Goal: Find specific page/section: Find specific page/section

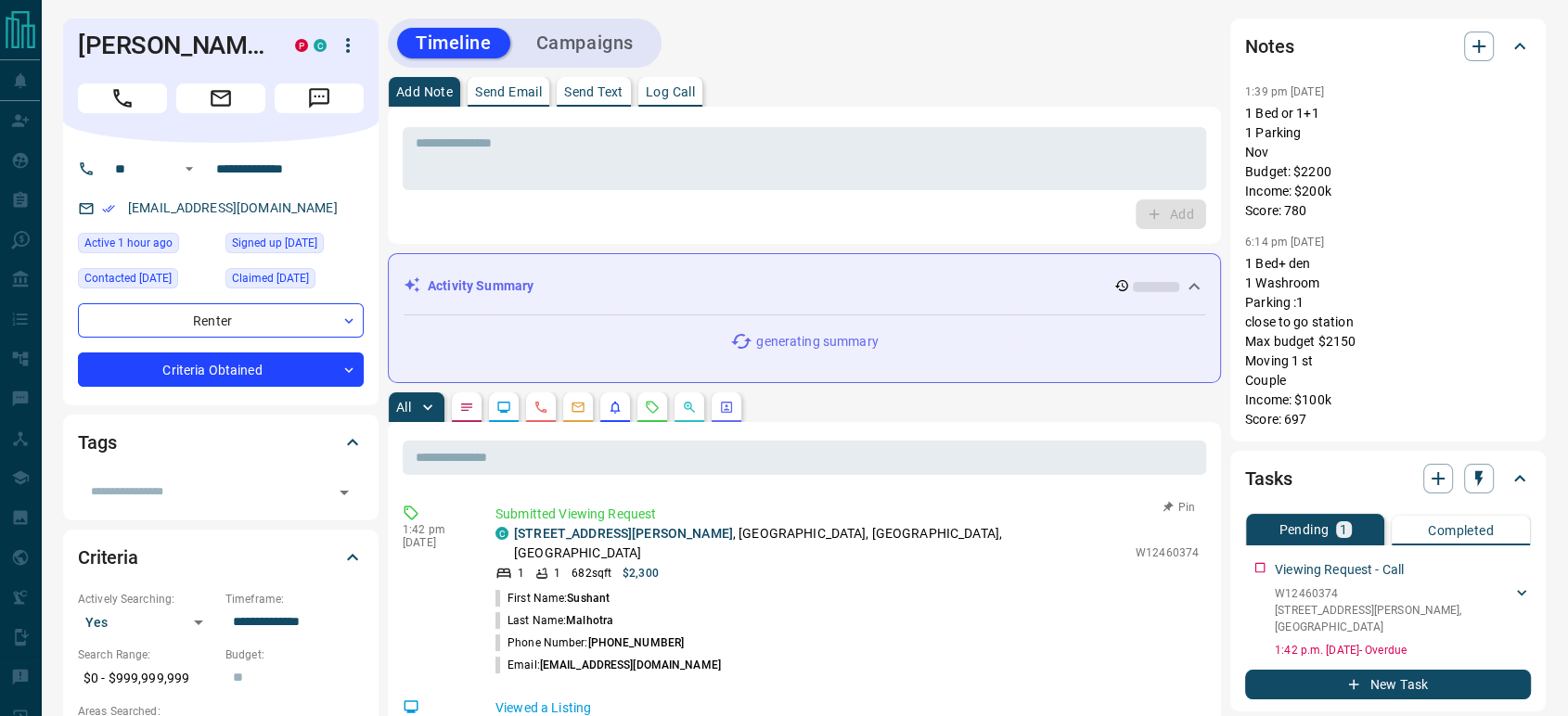
click at [1150, 544] on p "W12460374" at bounding box center [1166, 552] width 63 height 17
copy p "W12460374"
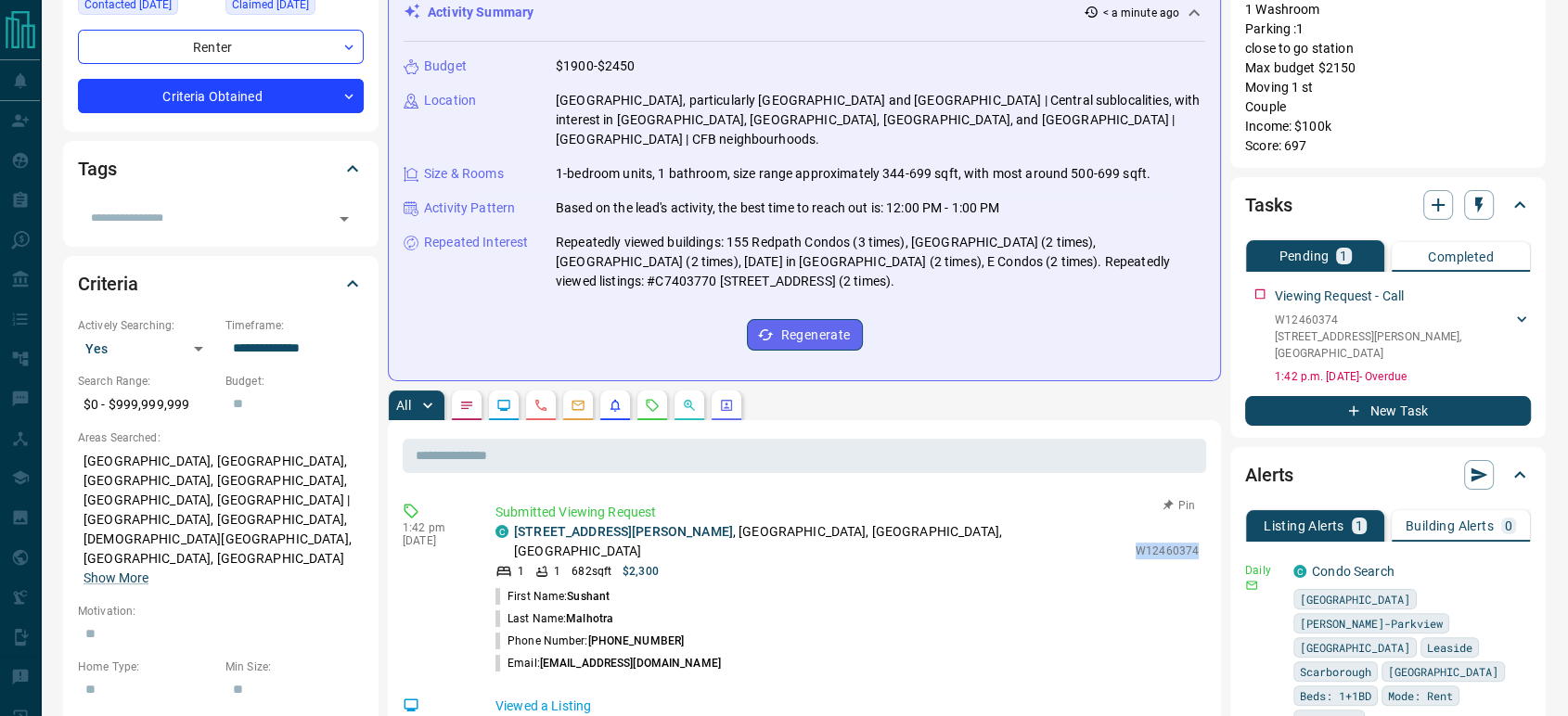
scroll to position [309, 0]
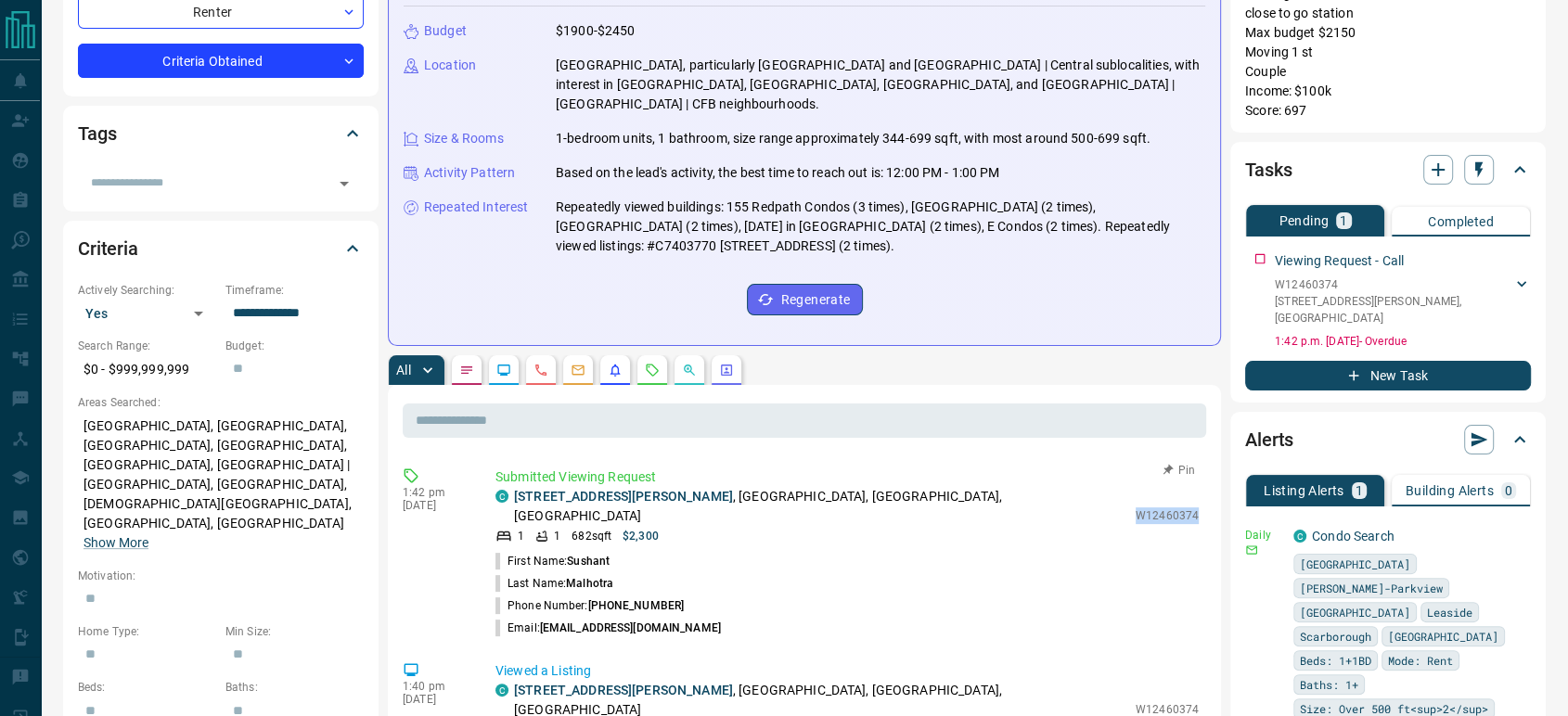
copy p "W12460374"
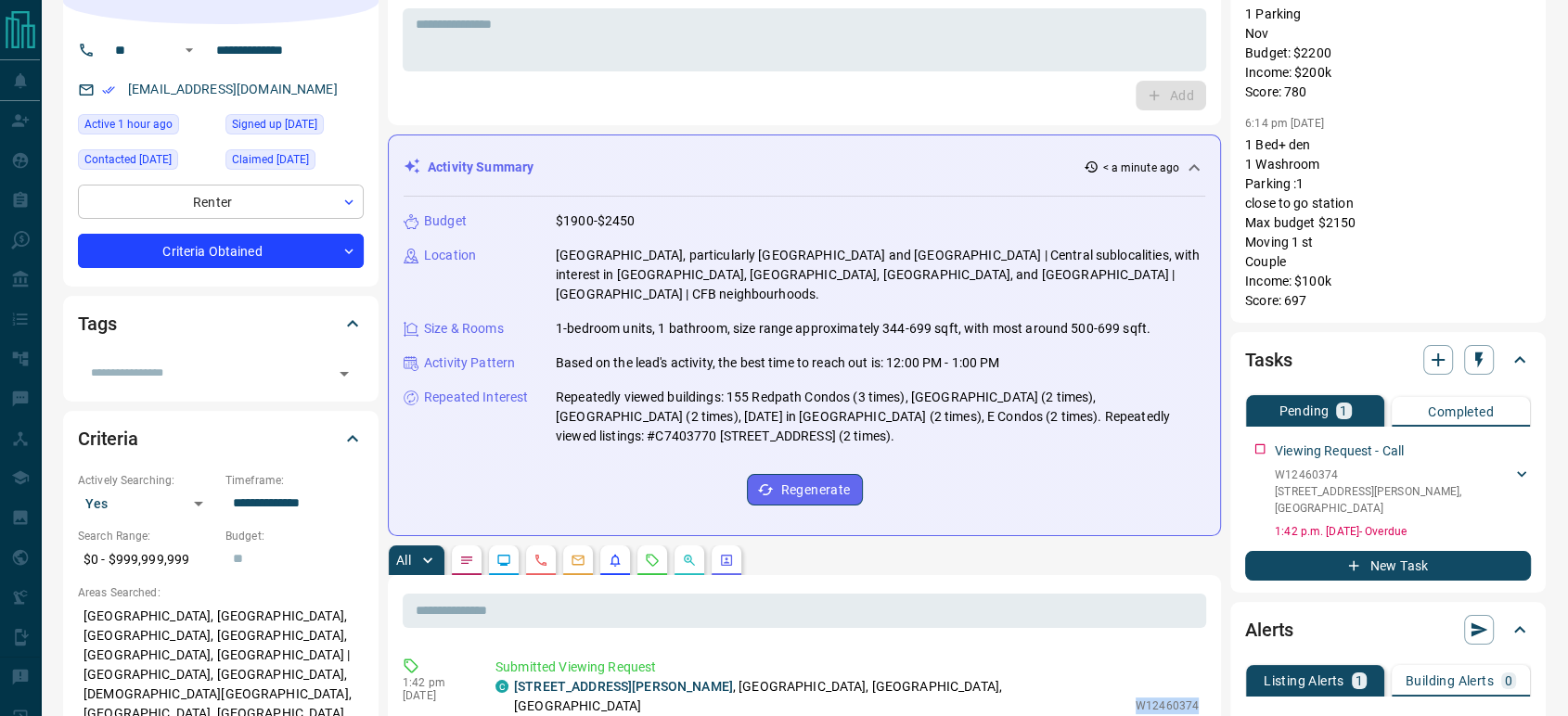
scroll to position [0, 0]
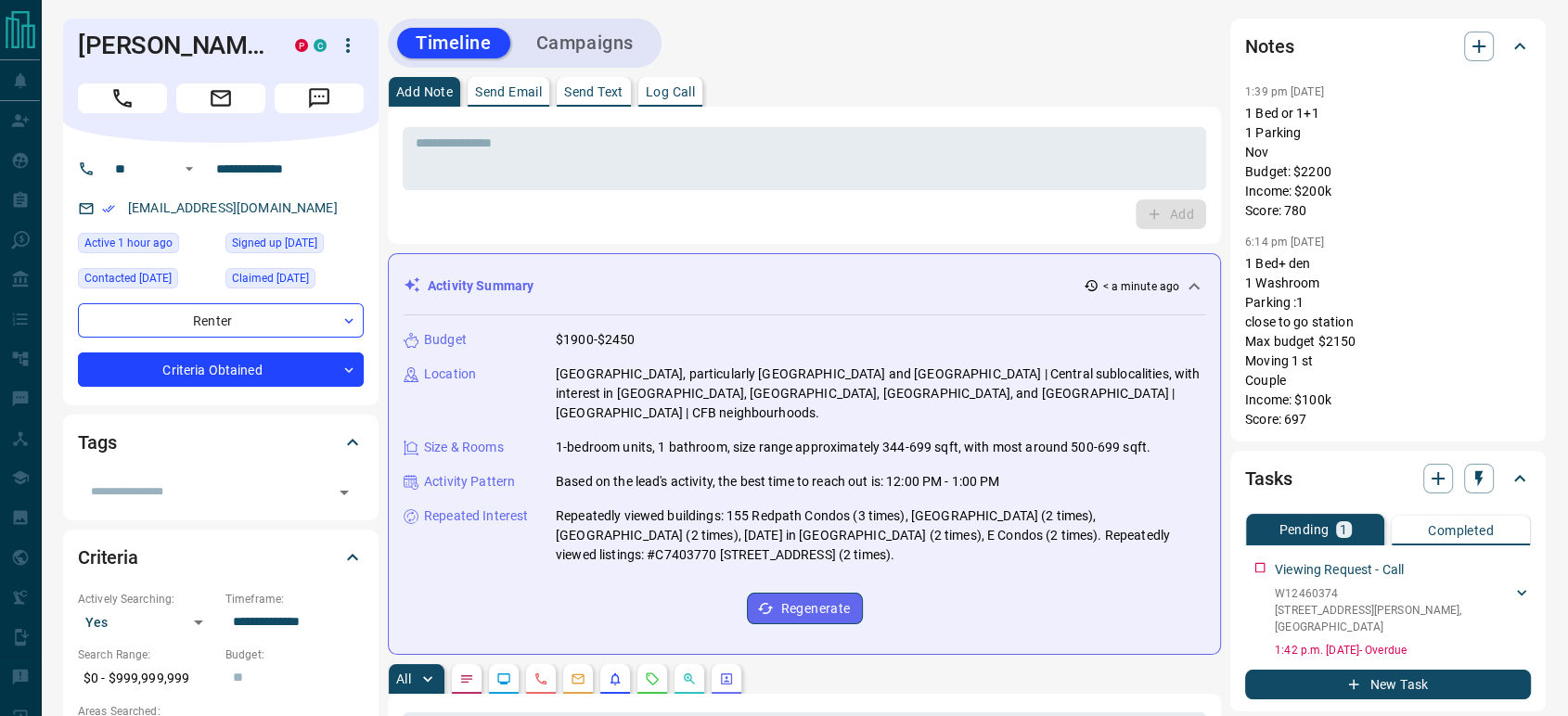
drag, startPoint x: 125, startPoint y: 127, endPoint x: 549, endPoint y: 421, distance: 516.0
click at [124, 111] on icon "Call" at bounding box center [123, 99] width 24 height 24
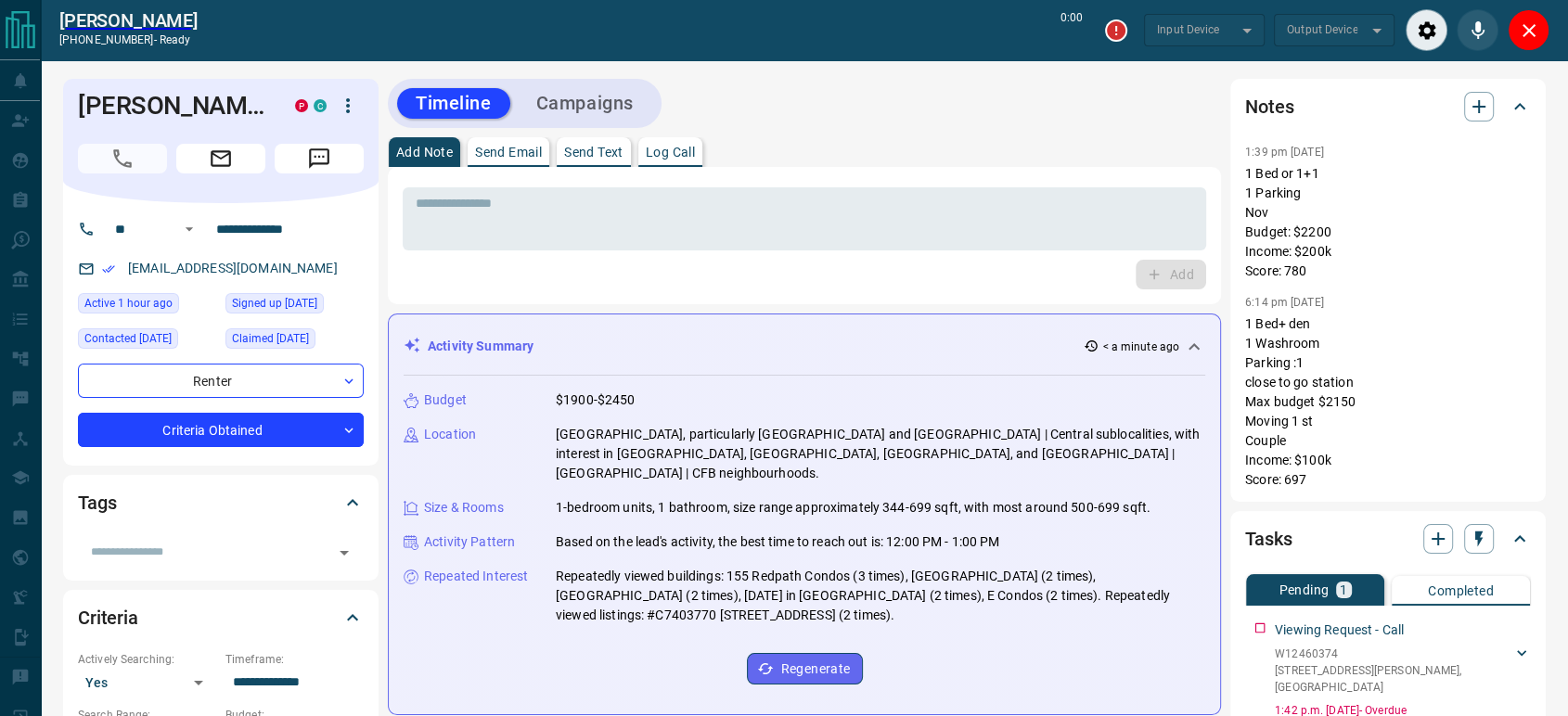
type input "*******"
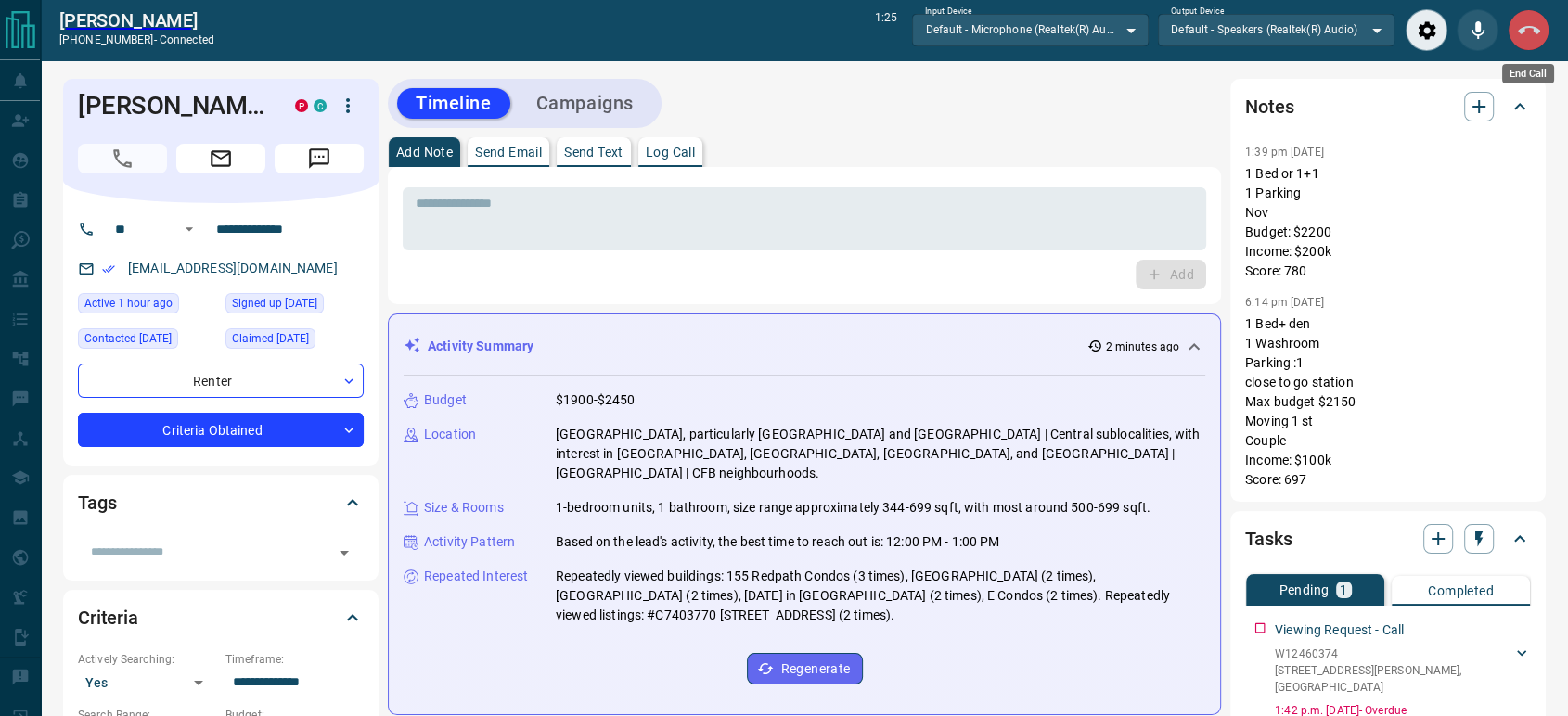
click at [1529, 42] on button "End Call" at bounding box center [1528, 30] width 42 height 42
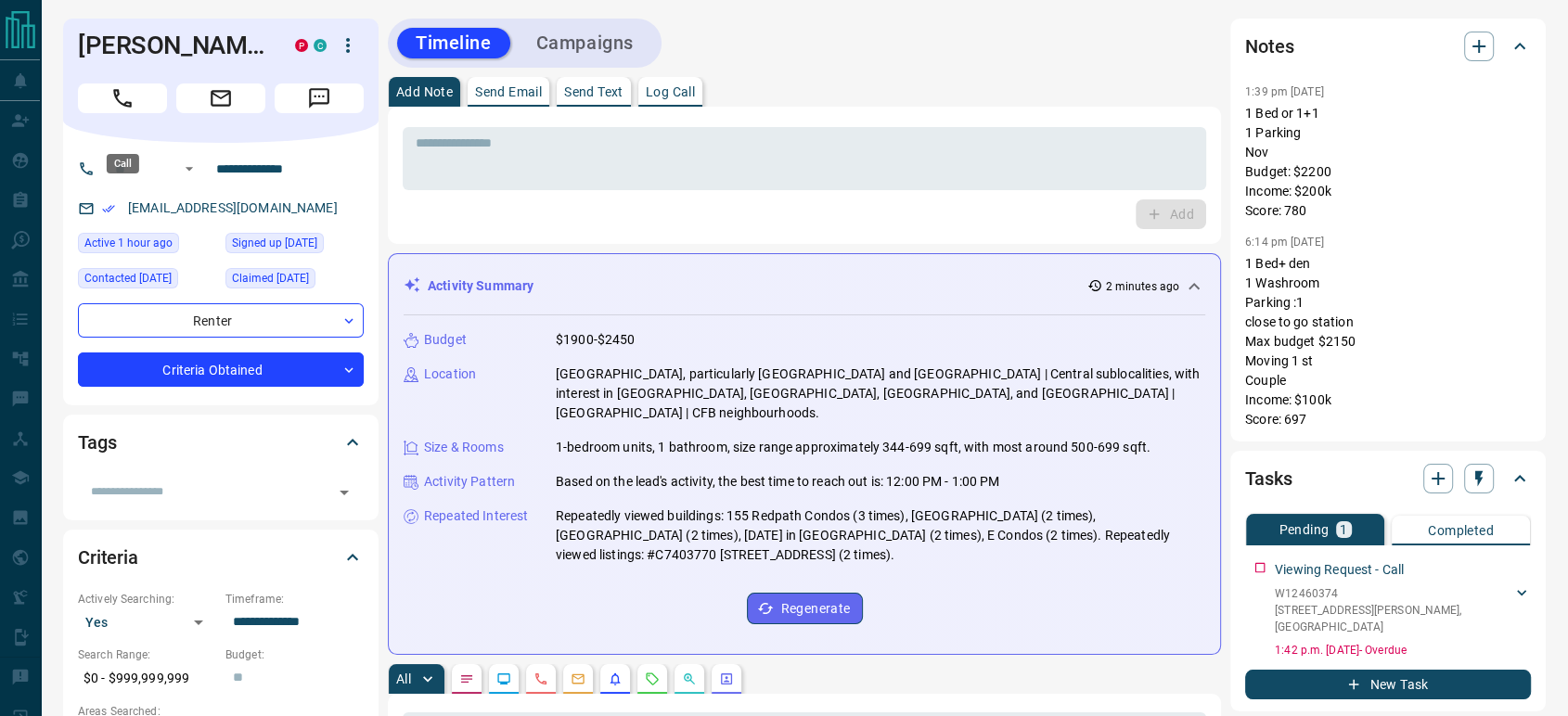
click at [122, 111] on icon "Call" at bounding box center [123, 99] width 24 height 24
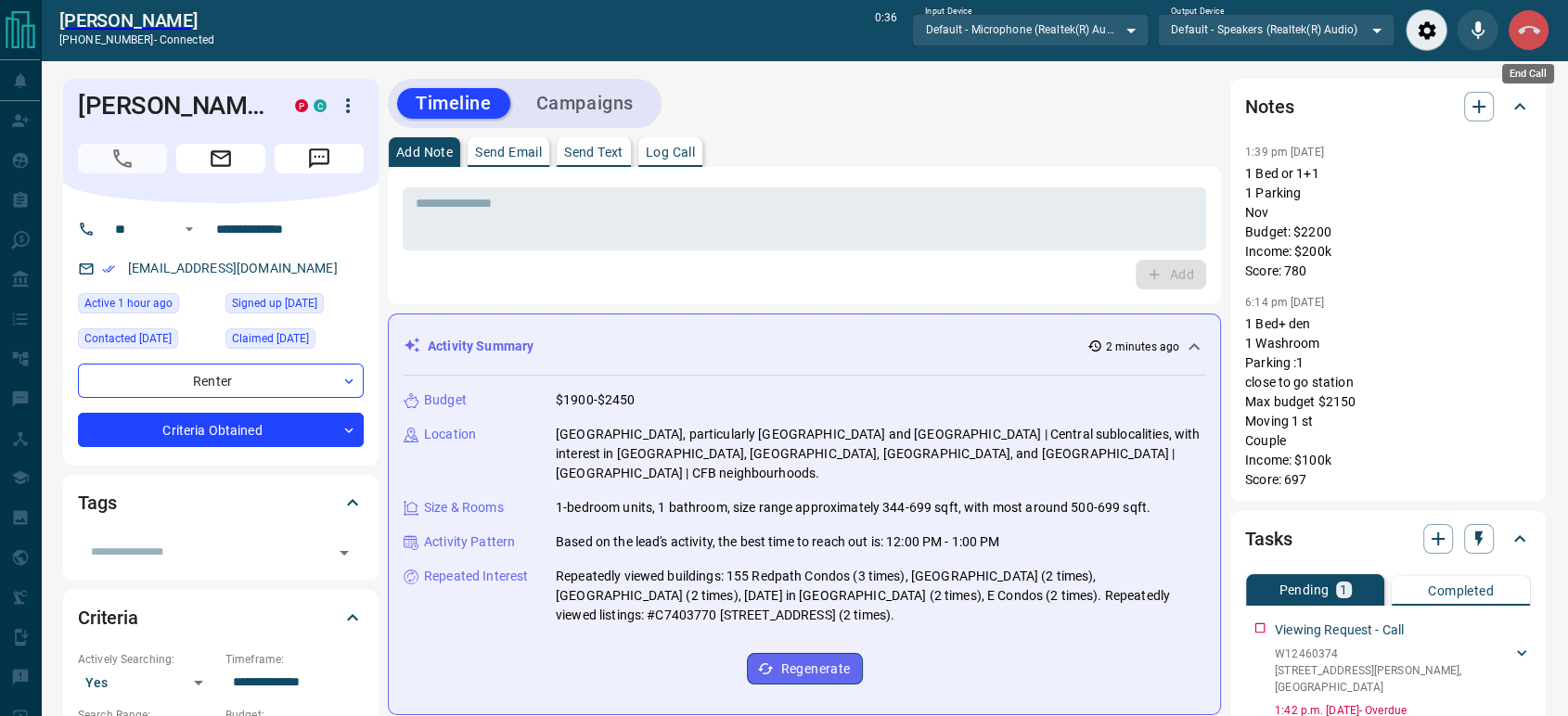
click at [1529, 34] on icon "End Call" at bounding box center [1528, 31] width 22 height 22
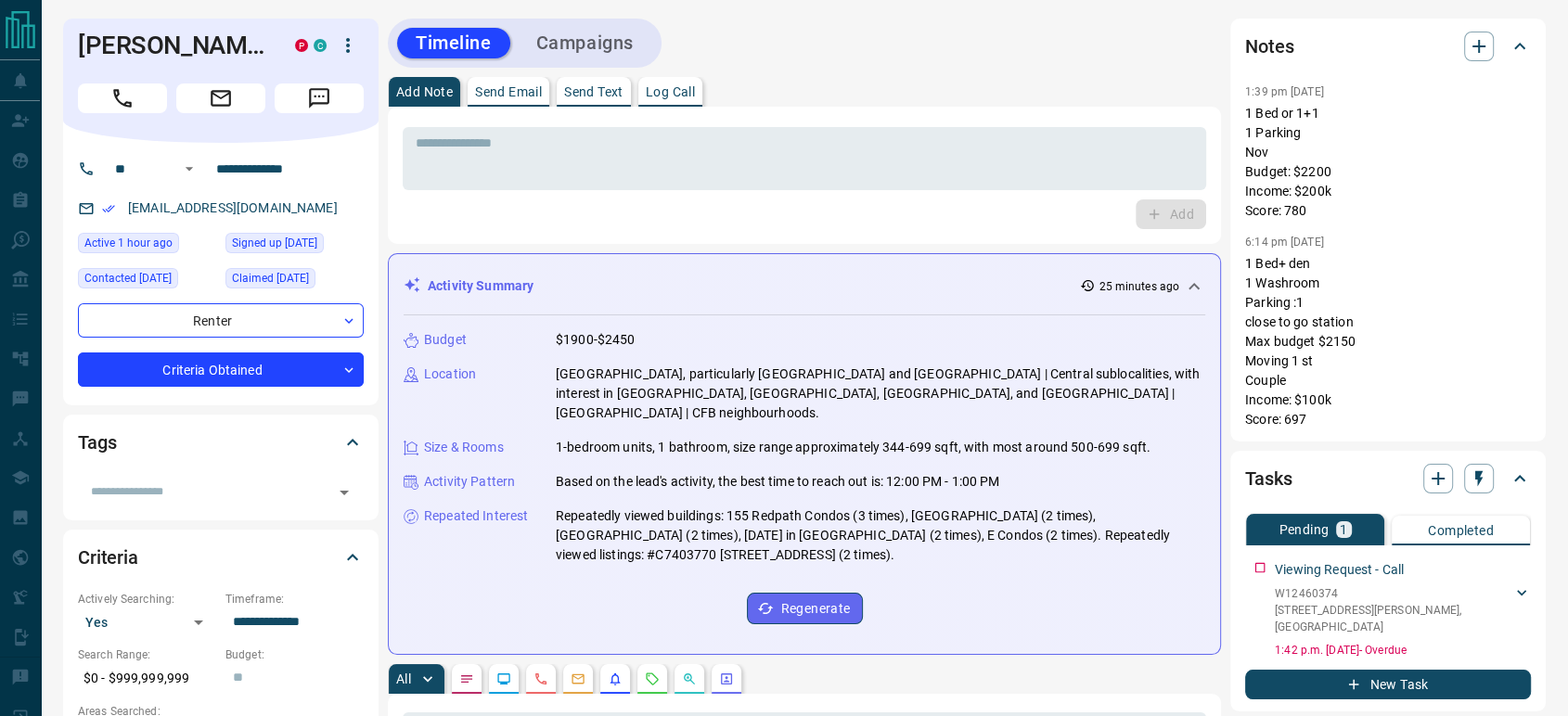
scroll to position [753, 0]
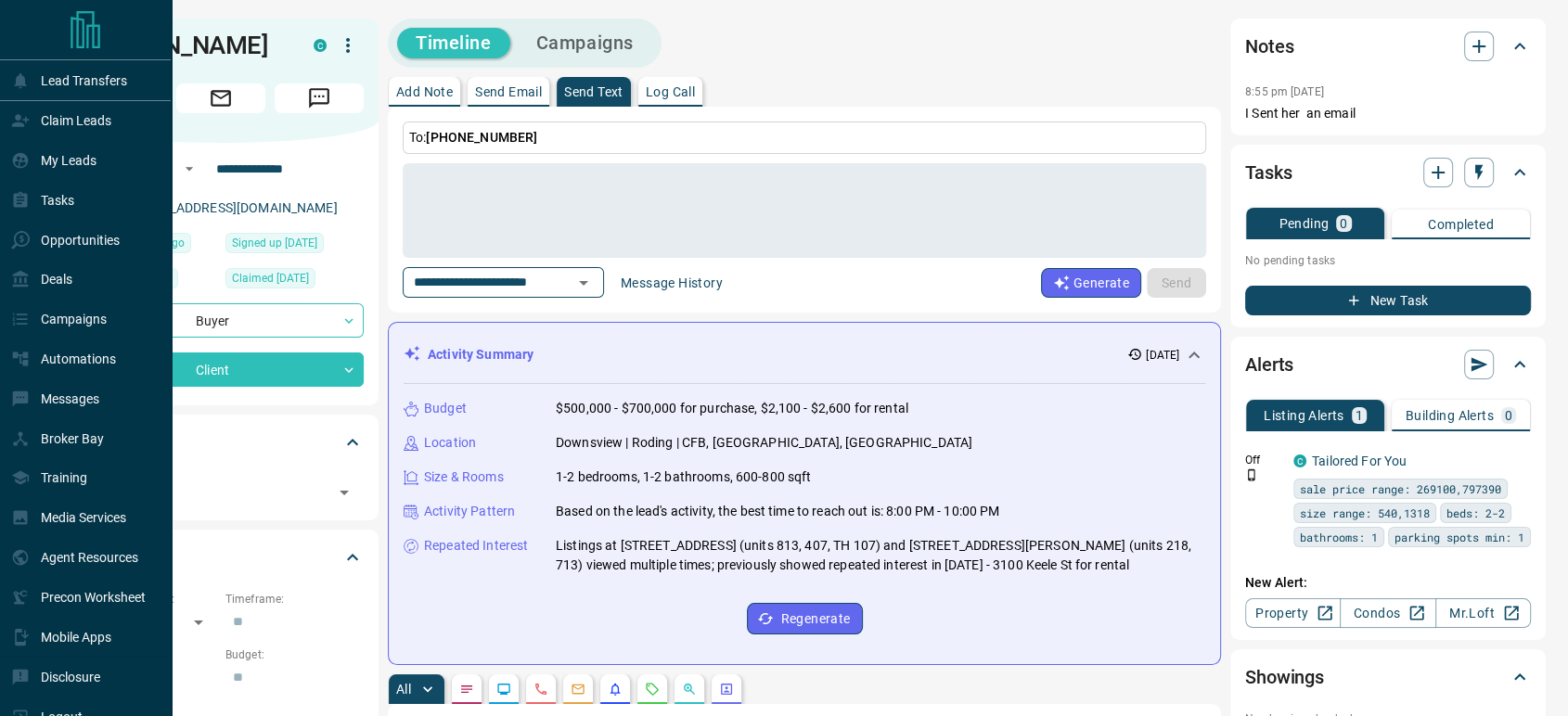
drag, startPoint x: 82, startPoint y: 156, endPoint x: 353, endPoint y: 112, distance: 274.5
click at [82, 156] on p "My Leads" at bounding box center [69, 161] width 56 height 15
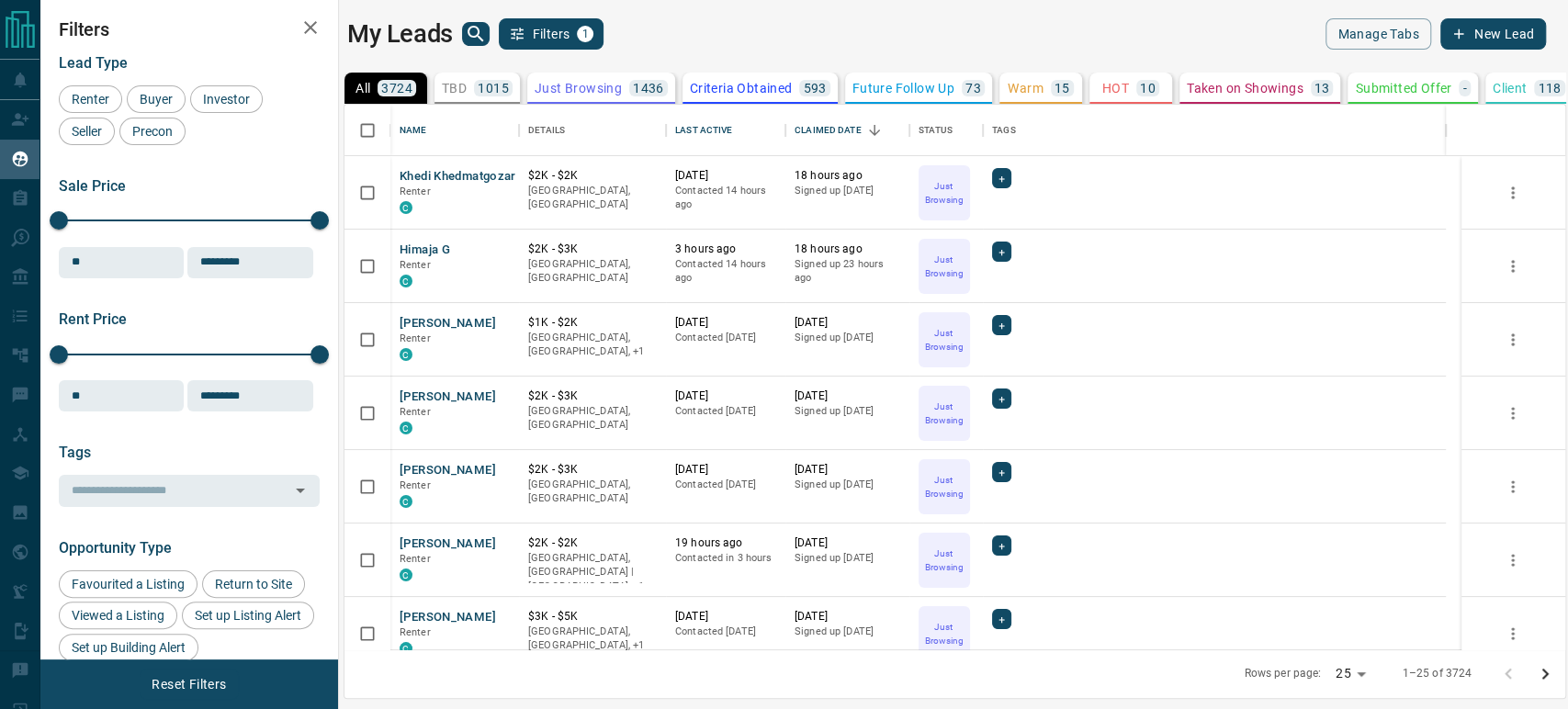
scroll to position [529, 1206]
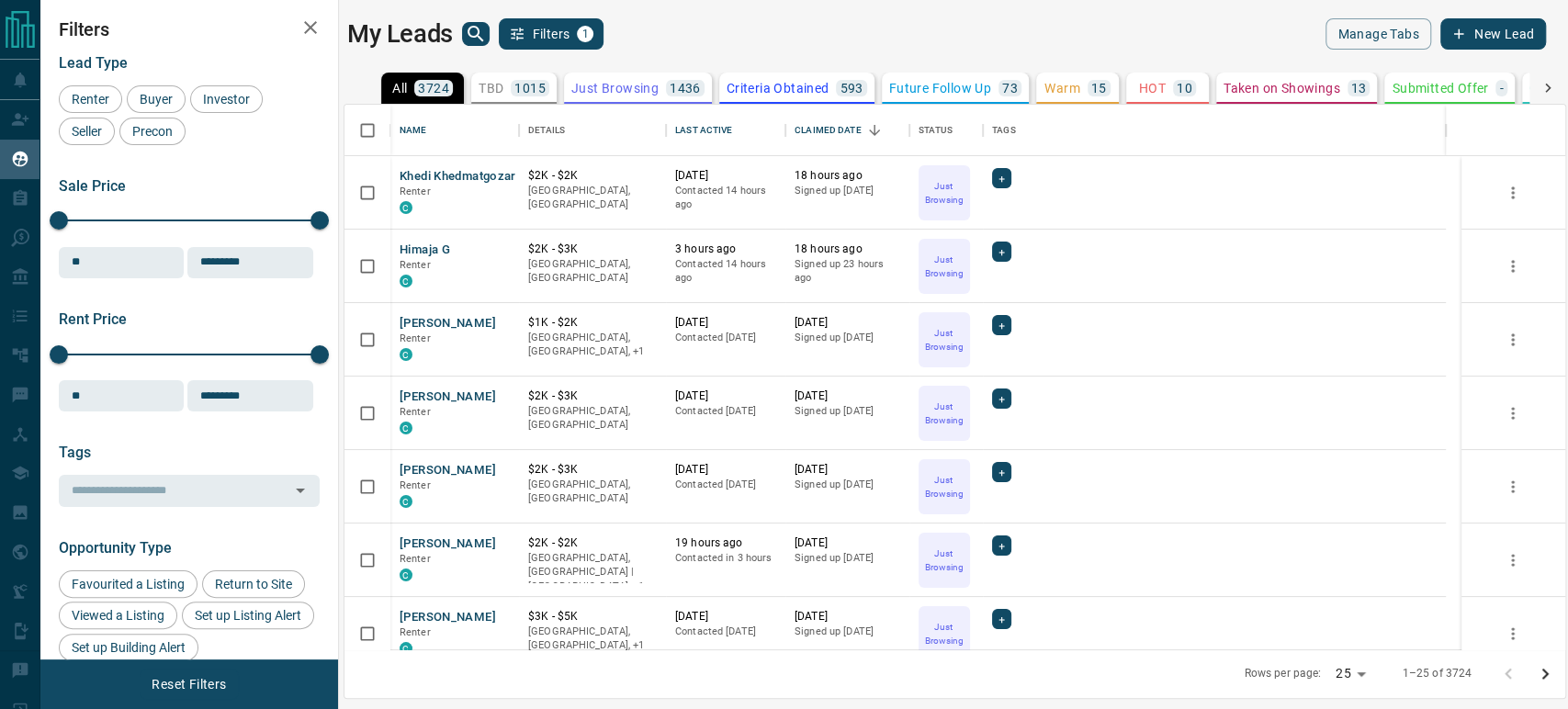
click at [475, 34] on icon "search button" at bounding box center [476, 34] width 22 height 22
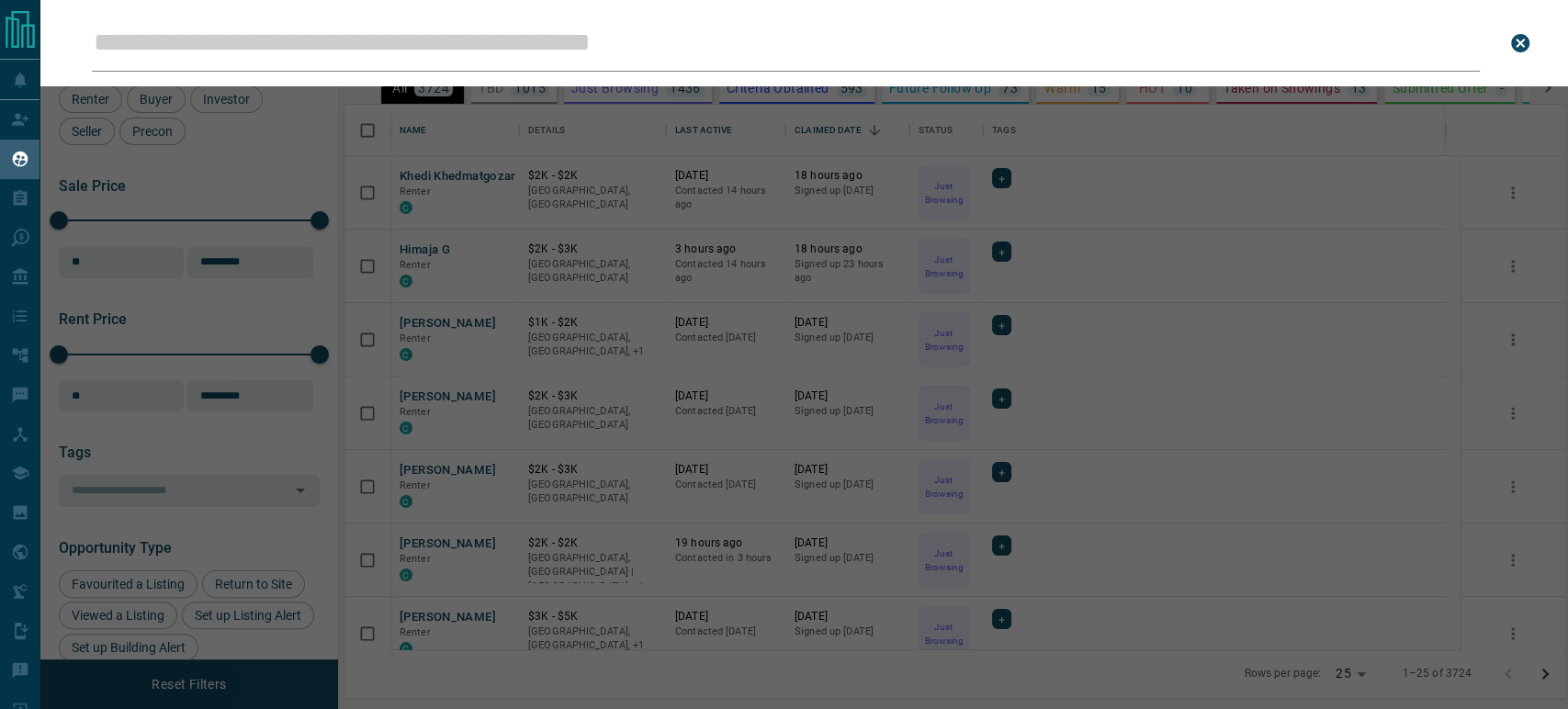
click at [346, 39] on input "Leads Search Bar" at bounding box center [786, 43] width 1388 height 57
